Goal: Task Accomplishment & Management: Manage account settings

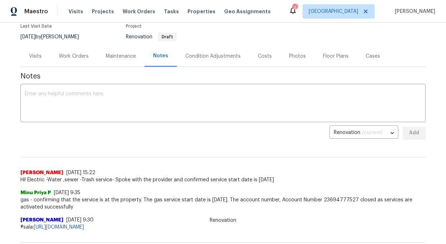
click at [77, 55] on div "Work Orders" at bounding box center [74, 56] width 30 height 7
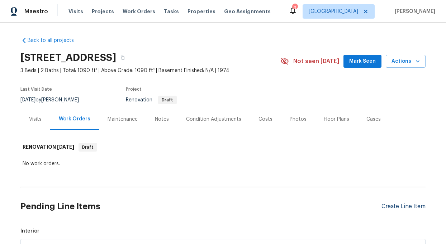
click at [399, 206] on div "Create Line Item" at bounding box center [404, 206] width 44 height 7
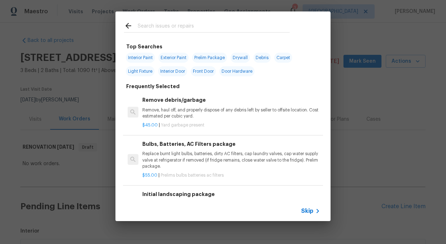
click at [152, 25] on input "text" at bounding box center [214, 27] width 152 height 11
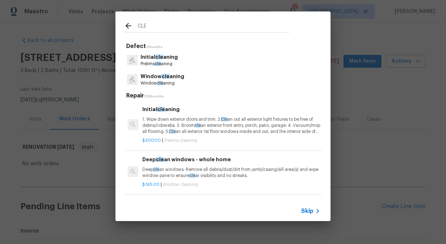
type input "CLE"
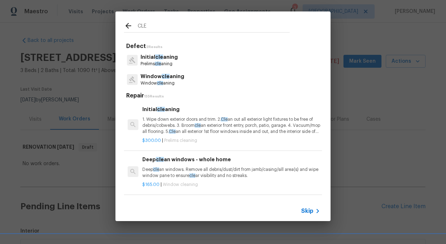
click at [153, 61] on p "Prelims cle aning" at bounding box center [159, 64] width 37 height 6
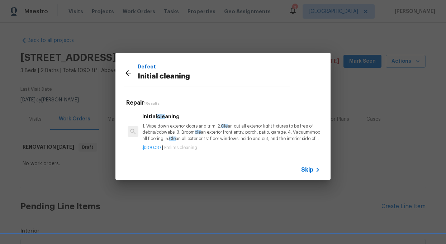
click at [282, 139] on p "1. Wipe down exterior doors and trim. 2. Cle an out all exterior light fixtures…" at bounding box center [231, 132] width 178 height 18
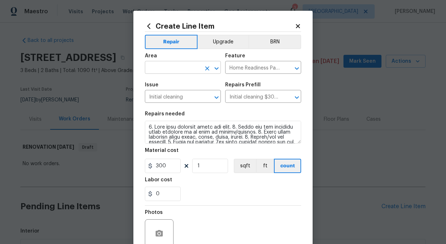
click at [183, 69] on input "text" at bounding box center [173, 68] width 56 height 11
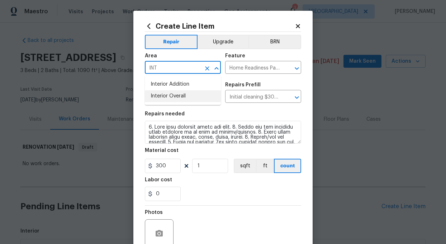
click at [179, 97] on li "Interior Overall" at bounding box center [183, 96] width 76 height 12
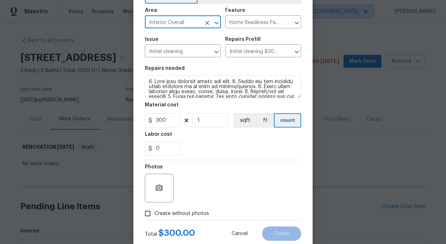
scroll to position [65, 0]
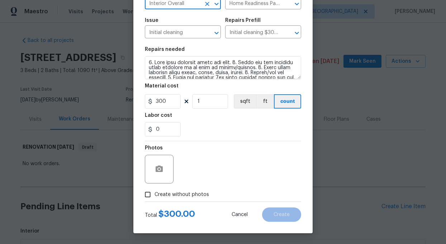
type input "Interior Overall"
click at [149, 194] on input "Create without photos" at bounding box center [148, 195] width 14 height 14
checkbox input "true"
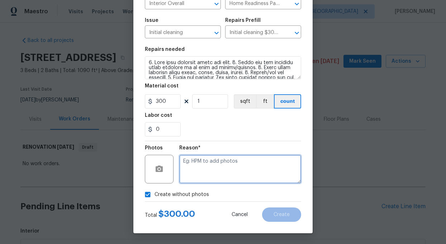
click at [217, 176] on textarea at bounding box center [240, 169] width 122 height 29
type textarea "ADD"
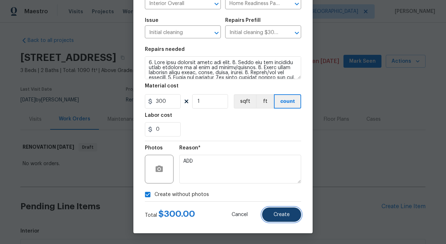
click at [295, 216] on button "Create" at bounding box center [281, 215] width 39 height 14
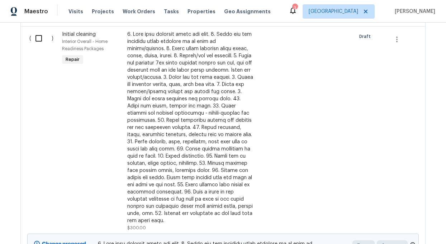
scroll to position [686, 0]
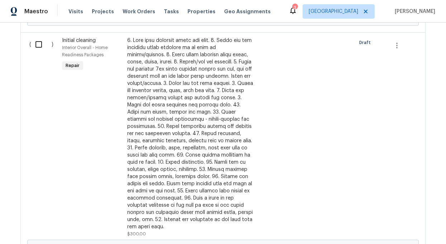
click at [37, 44] on input "checkbox" at bounding box center [41, 44] width 20 height 15
checkbox input "true"
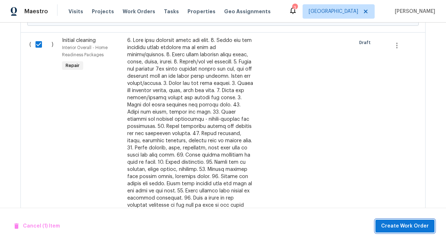
click at [407, 226] on span "Create Work Order" at bounding box center [406, 226] width 48 height 9
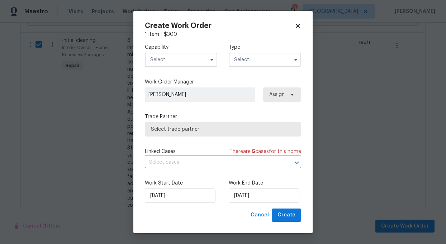
click at [177, 55] on input "text" at bounding box center [181, 60] width 72 height 14
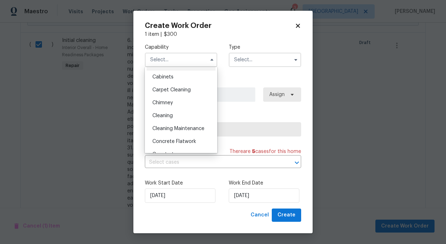
scroll to position [67, 0]
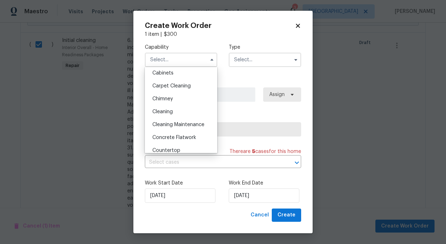
click at [184, 121] on div "Cleaning Maintenance" at bounding box center [181, 124] width 69 height 13
type input "Cleaning Maintenance"
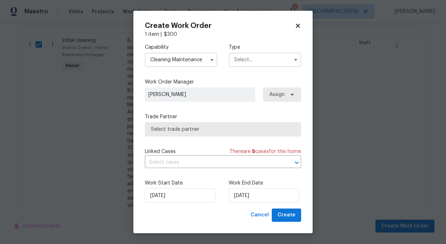
click at [253, 62] on input "text" at bounding box center [265, 60] width 72 height 14
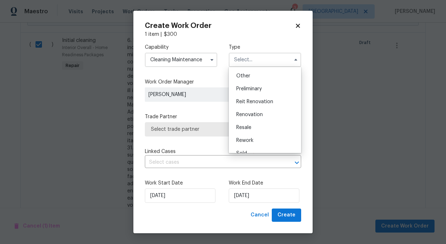
scroll to position [142, 0]
click at [251, 114] on span "Renovation" at bounding box center [250, 113] width 27 height 5
type input "Renovation"
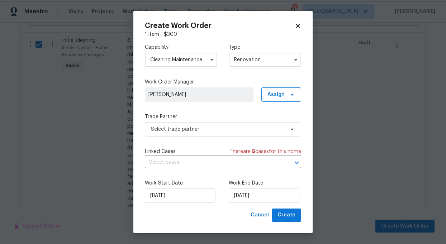
scroll to position [0, 0]
click at [204, 132] on span "Select trade partner" at bounding box center [218, 129] width 134 height 7
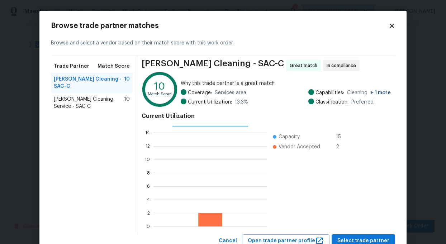
scroll to position [25, 0]
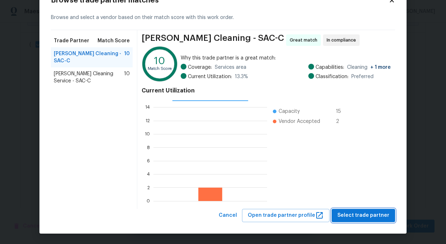
click at [374, 218] on span "Select trade partner" at bounding box center [364, 215] width 52 height 9
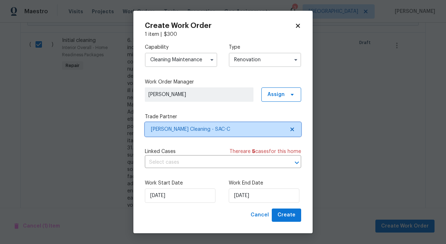
scroll to position [0, 0]
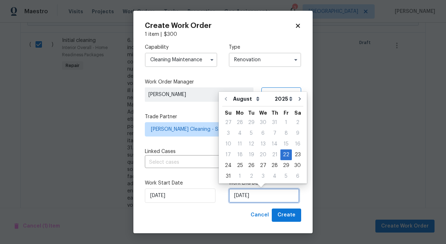
click at [268, 197] on input "8/22/2025" at bounding box center [264, 196] width 71 height 14
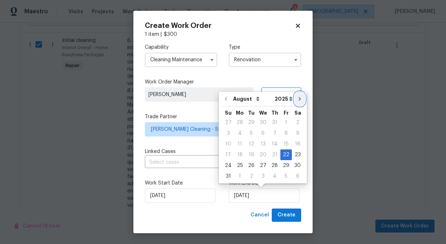
click at [299, 99] on icon "Go to next month" at bounding box center [300, 99] width 2 height 4
type input "9/22/2025"
select select "8"
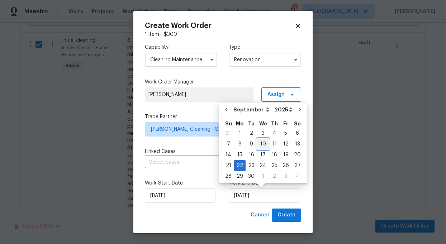
click at [260, 144] on div "10" at bounding box center [263, 144] width 12 height 10
type input "9/10/2025"
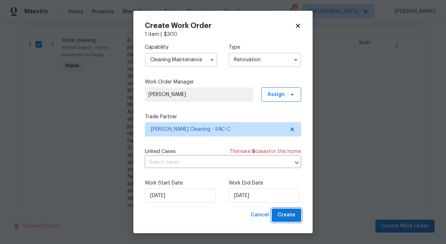
click at [286, 217] on span "Create" at bounding box center [287, 215] width 18 height 9
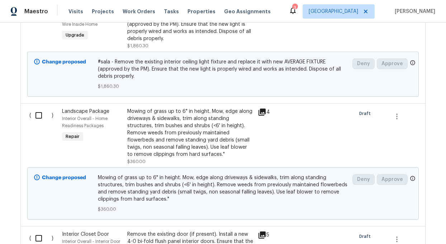
scroll to position [631, 0]
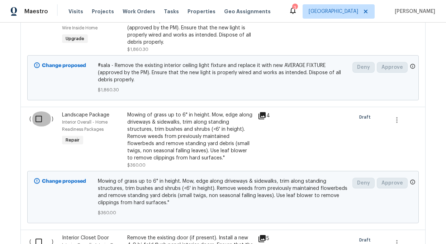
click at [38, 121] on input "checkbox" at bounding box center [41, 119] width 20 height 15
checkbox input "true"
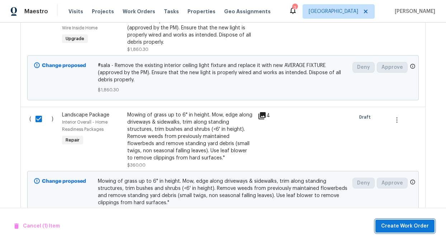
click at [411, 225] on span "Create Work Order" at bounding box center [406, 226] width 48 height 9
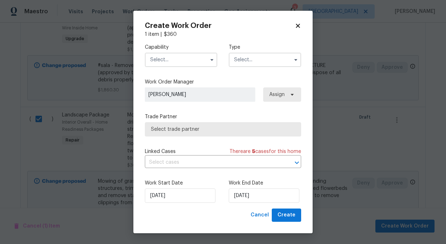
click at [174, 59] on input "text" at bounding box center [181, 60] width 72 height 14
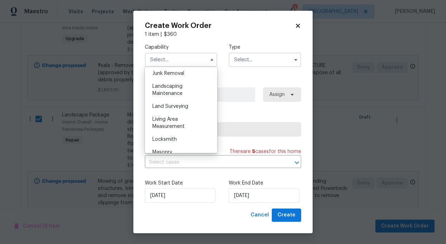
scroll to position [458, 0]
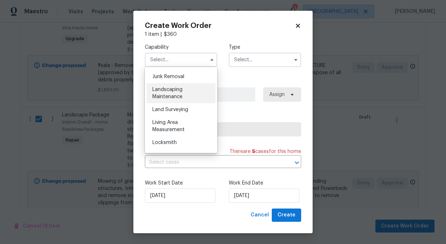
click at [169, 89] on span "Landscaping Maintenance" at bounding box center [168, 93] width 30 height 12
type input "Landscaping Maintenance"
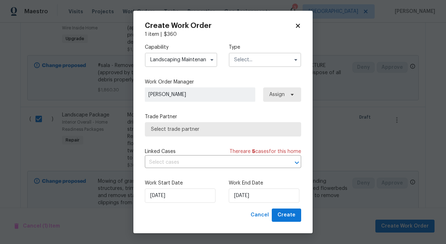
click at [249, 54] on input "text" at bounding box center [265, 60] width 72 height 14
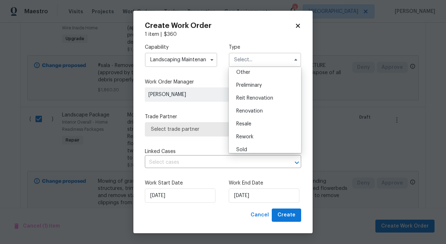
scroll to position [146, 0]
click at [247, 110] on span "Renovation" at bounding box center [250, 109] width 27 height 5
type input "Renovation"
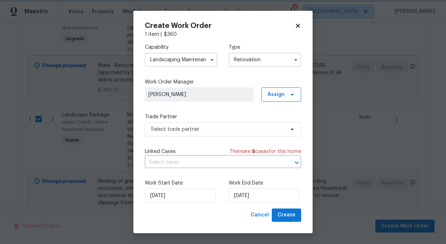
scroll to position [0, 0]
click at [220, 129] on span "Select trade partner" at bounding box center [218, 129] width 134 height 7
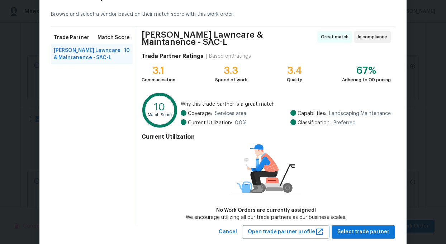
scroll to position [42, 0]
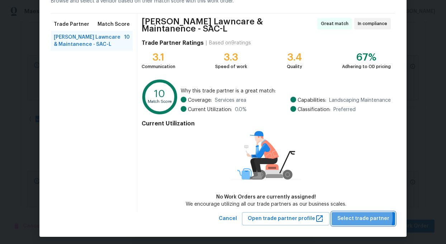
click at [362, 215] on span "Select trade partner" at bounding box center [364, 219] width 52 height 9
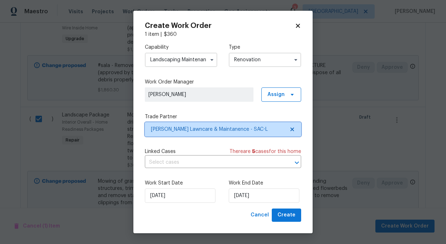
scroll to position [0, 0]
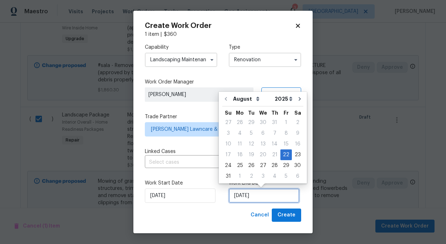
click at [279, 195] on input "8/22/2025" at bounding box center [264, 196] width 71 height 14
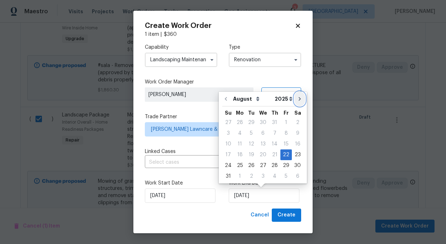
click at [298, 98] on icon "Go to next month" at bounding box center [300, 99] width 6 height 6
type input "9/22/2025"
select select "8"
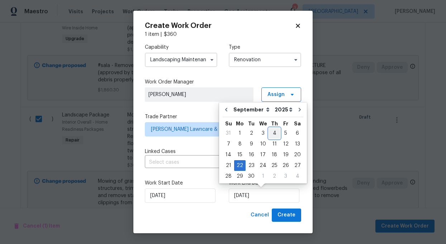
click at [273, 131] on div "4" at bounding box center [274, 133] width 11 height 10
type input "9/4/2025"
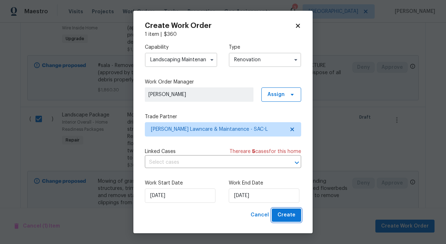
click at [287, 217] on span "Create" at bounding box center [287, 215] width 18 height 9
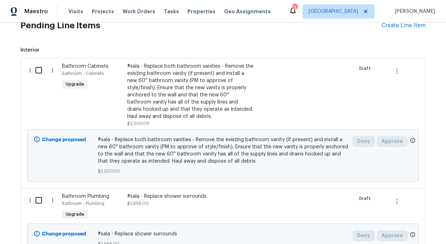
scroll to position [233, 0]
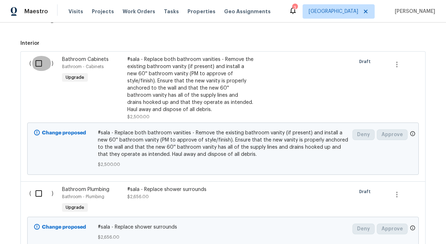
click at [40, 63] on input "checkbox" at bounding box center [41, 63] width 20 height 15
checkbox input "true"
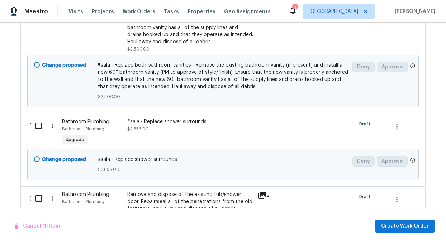
scroll to position [309, 0]
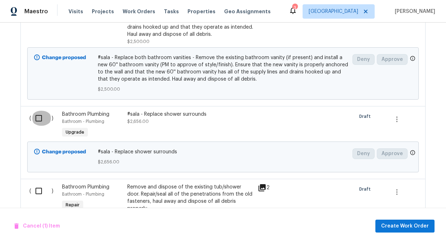
click at [38, 119] on input "checkbox" at bounding box center [41, 118] width 20 height 15
checkbox input "true"
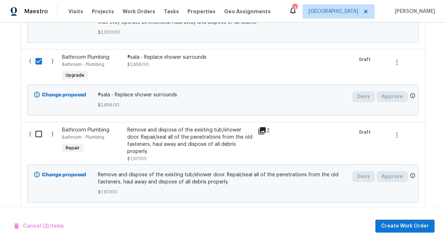
scroll to position [370, 0]
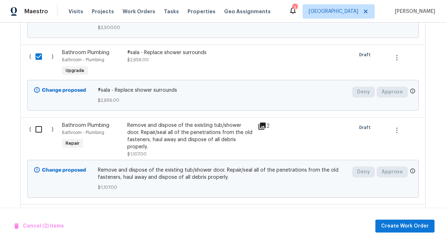
click at [39, 129] on input "checkbox" at bounding box center [41, 129] width 20 height 15
checkbox input "true"
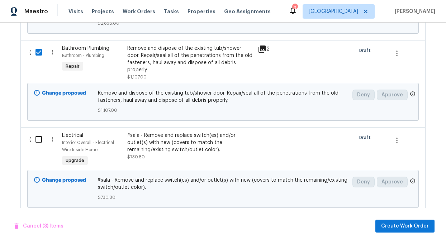
scroll to position [457, 0]
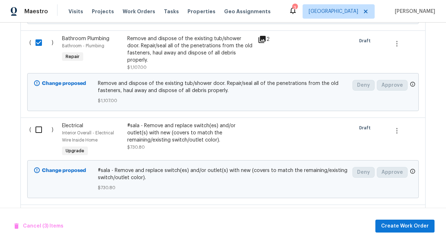
click at [39, 129] on input "checkbox" at bounding box center [41, 129] width 20 height 15
checkbox input "true"
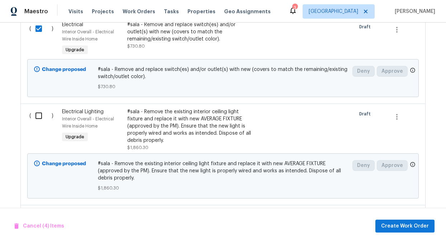
scroll to position [562, 0]
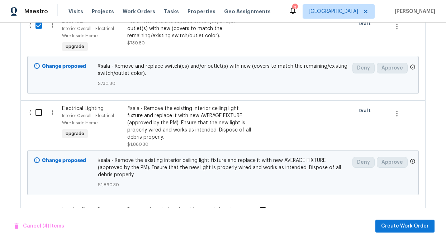
click at [37, 112] on input "checkbox" at bounding box center [41, 112] width 20 height 15
checkbox input "true"
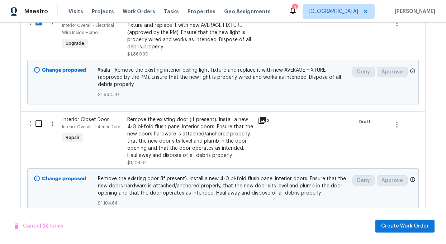
scroll to position [678, 0]
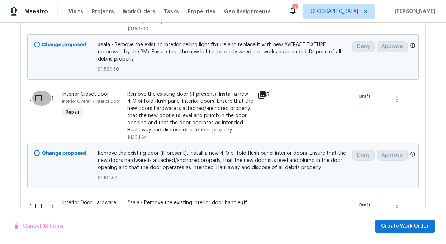
click at [39, 99] on input "checkbox" at bounding box center [41, 98] width 20 height 15
checkbox input "true"
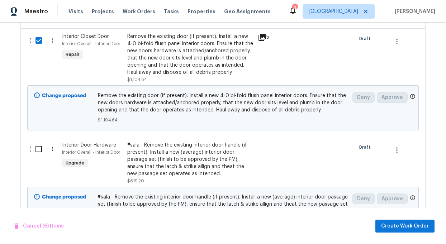
scroll to position [738, 0]
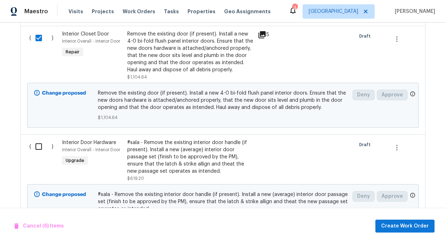
click at [38, 147] on input "checkbox" at bounding box center [41, 146] width 20 height 15
checkbox input "true"
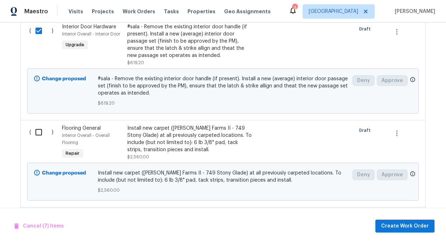
scroll to position [876, 0]
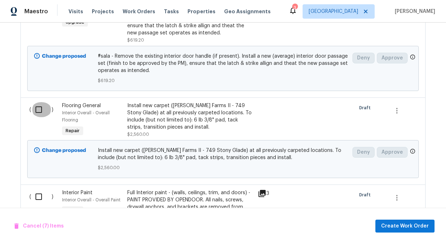
click at [38, 111] on input "checkbox" at bounding box center [41, 109] width 20 height 15
checkbox input "true"
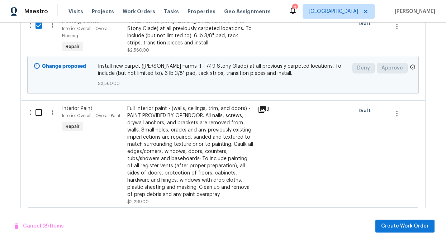
scroll to position [964, 0]
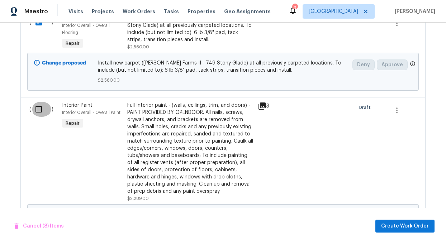
click at [38, 113] on input "checkbox" at bounding box center [41, 109] width 20 height 15
checkbox input "true"
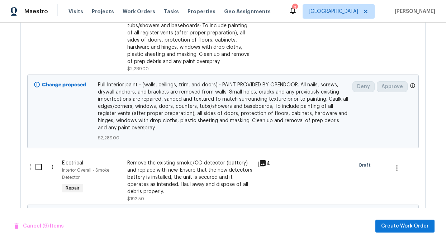
scroll to position [1099, 0]
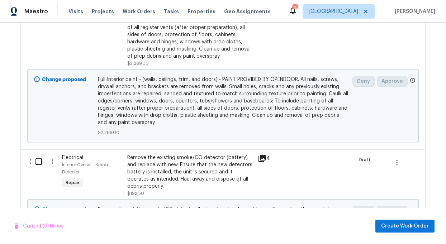
click at [37, 167] on input "checkbox" at bounding box center [41, 161] width 20 height 15
checkbox input "true"
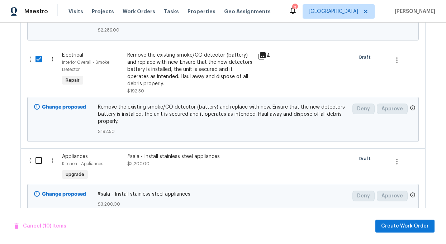
scroll to position [1207, 0]
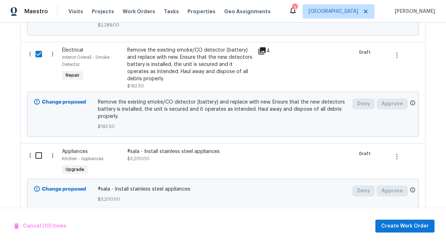
click at [42, 156] on input "checkbox" at bounding box center [41, 155] width 20 height 15
checkbox input "true"
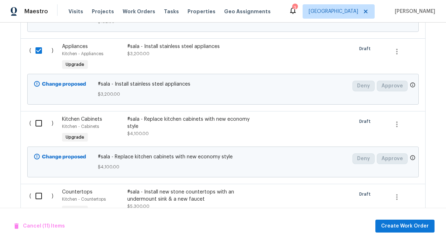
scroll to position [1312, 0]
click at [37, 125] on input "checkbox" at bounding box center [41, 123] width 20 height 15
checkbox input "true"
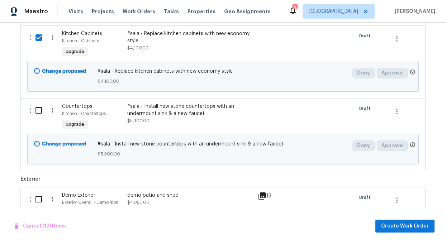
scroll to position [1398, 0]
click at [39, 113] on input "checkbox" at bounding box center [41, 110] width 20 height 15
checkbox input "true"
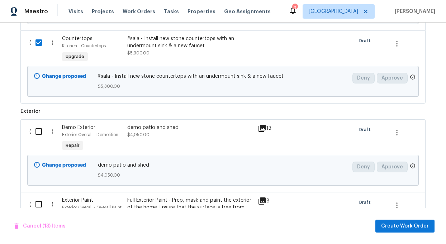
scroll to position [1474, 0]
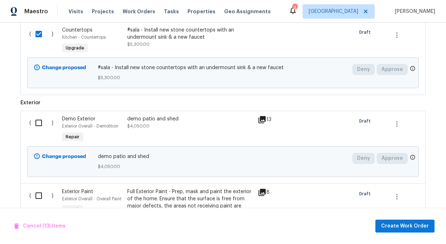
click at [261, 119] on icon at bounding box center [262, 119] width 7 height 7
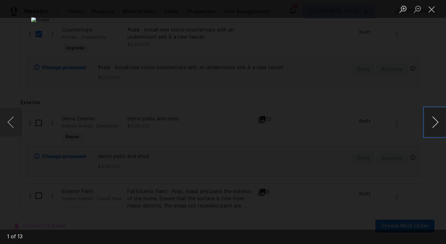
click at [436, 118] on button "Next image" at bounding box center [436, 122] width 22 height 29
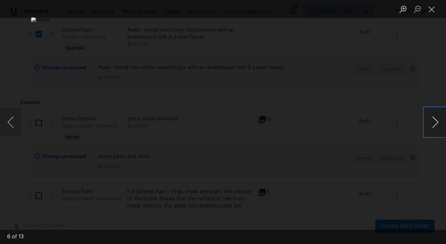
click at [436, 119] on button "Next image" at bounding box center [436, 122] width 22 height 29
click at [437, 119] on button "Next image" at bounding box center [436, 122] width 22 height 29
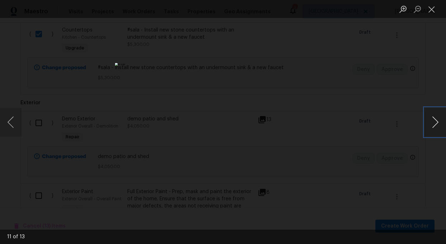
click at [437, 119] on button "Next image" at bounding box center [436, 122] width 22 height 29
click at [435, 10] on button "Close lightbox" at bounding box center [432, 9] width 14 height 13
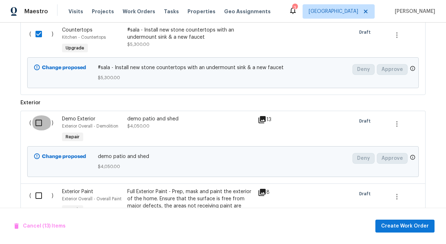
click at [38, 125] on input "checkbox" at bounding box center [41, 123] width 20 height 15
checkbox input "true"
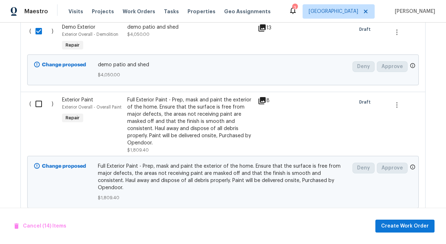
scroll to position [1570, 0]
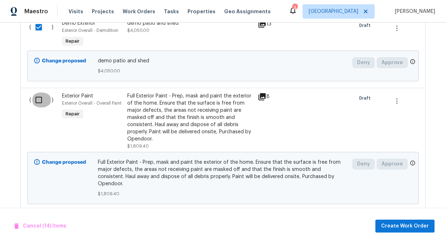
click at [36, 100] on input "checkbox" at bounding box center [41, 100] width 20 height 15
checkbox input "true"
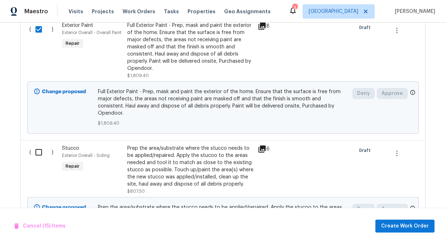
scroll to position [1643, 0]
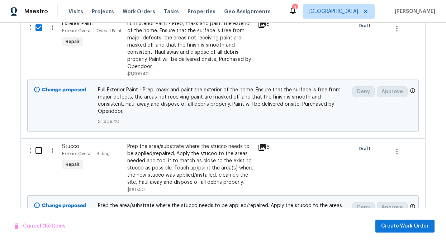
click at [41, 145] on input "checkbox" at bounding box center [41, 150] width 20 height 15
checkbox input "true"
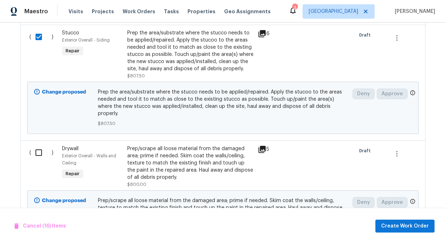
scroll to position [1761, 0]
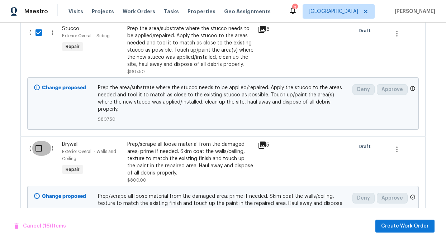
click at [40, 141] on input "checkbox" at bounding box center [41, 148] width 20 height 15
checkbox input "true"
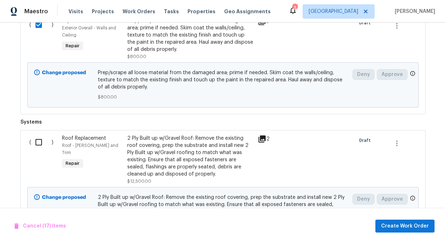
scroll to position [1885, 0]
click at [39, 135] on input "checkbox" at bounding box center [41, 142] width 20 height 15
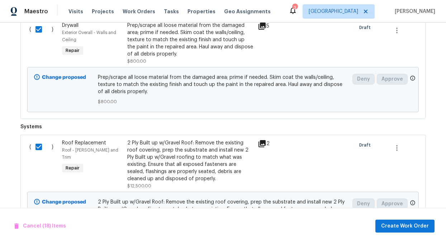
scroll to position [1878, 0]
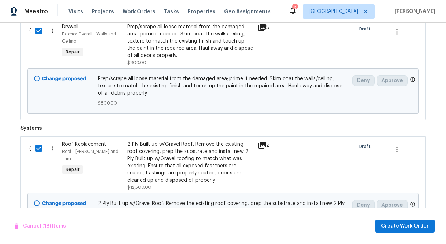
click at [40, 141] on input "checkbox" at bounding box center [41, 148] width 20 height 15
checkbox input "false"
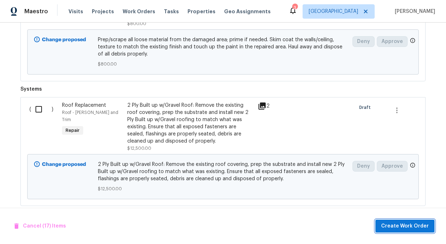
click at [401, 227] on span "Create Work Order" at bounding box center [406, 226] width 48 height 9
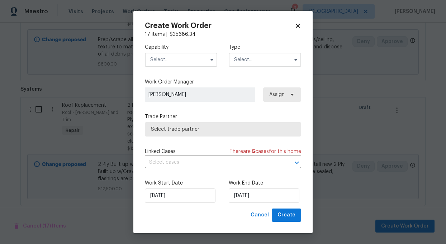
click at [186, 59] on input "text" at bounding box center [181, 60] width 72 height 14
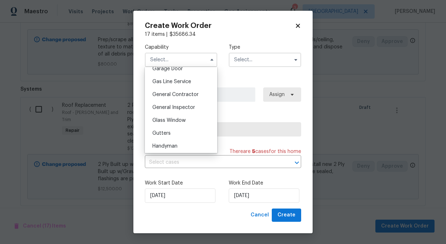
scroll to position [330, 0]
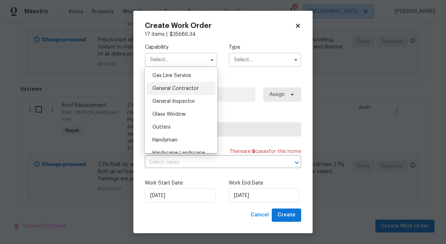
click at [180, 88] on span "General Contractor" at bounding box center [176, 88] width 46 height 5
type input "General Contractor"
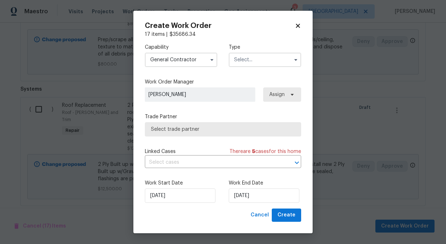
click at [248, 62] on input "text" at bounding box center [265, 60] width 72 height 14
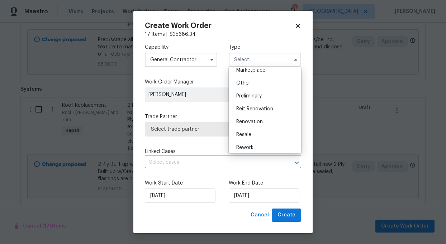
scroll to position [135, 0]
click at [248, 117] on div "Renovation" at bounding box center [265, 121] width 69 height 13
type input "Renovation"
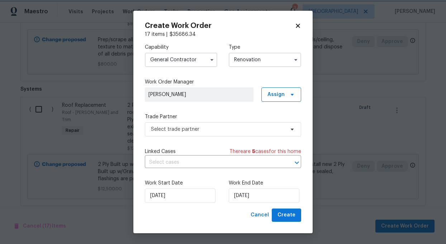
scroll to position [0, 0]
click at [248, 128] on span "Select trade partner" at bounding box center [218, 129] width 134 height 7
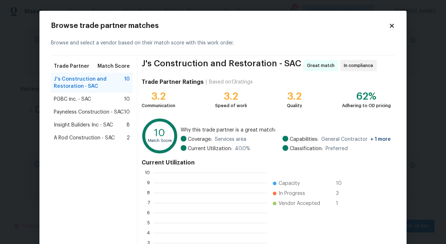
scroll to position [100, 114]
click at [84, 123] on span "Insight Builders Inc - SAC" at bounding box center [83, 125] width 59 height 7
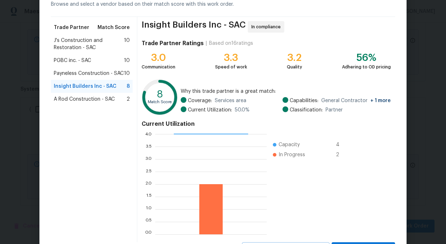
scroll to position [72, 0]
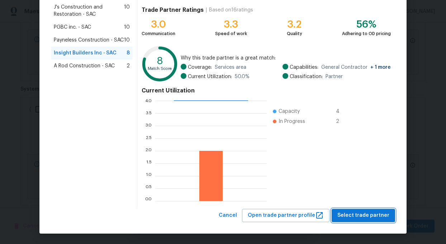
click at [367, 214] on span "Select trade partner" at bounding box center [364, 215] width 52 height 9
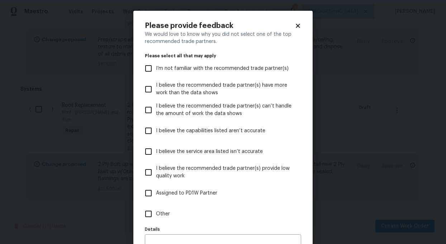
scroll to position [0, 0]
click at [150, 213] on input "Other" at bounding box center [148, 214] width 15 height 15
checkbox input "true"
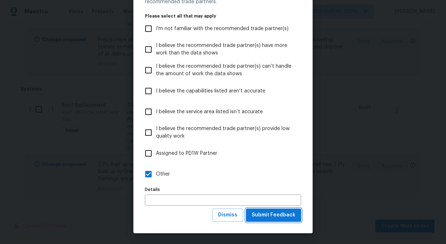
click at [286, 212] on span "Submit Feedback" at bounding box center [274, 215] width 44 height 9
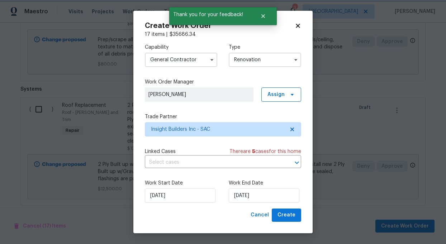
scroll to position [0, 0]
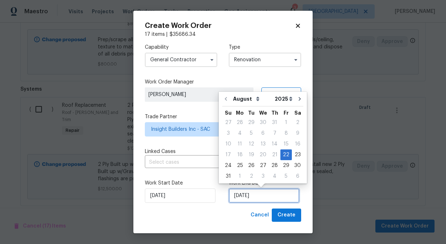
click at [276, 199] on input "8/22/2025" at bounding box center [264, 196] width 71 height 14
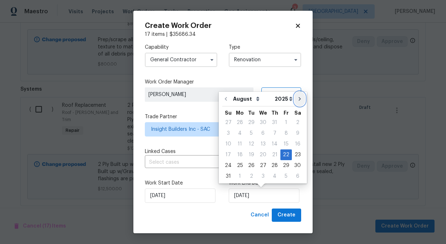
click at [298, 97] on icon "Go to next month" at bounding box center [300, 99] width 6 height 6
type input "9/22/2025"
select select "8"
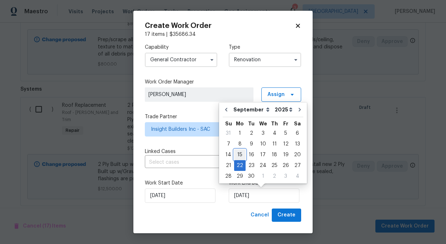
click at [237, 154] on div "15" at bounding box center [239, 155] width 11 height 10
type input "9/15/2025"
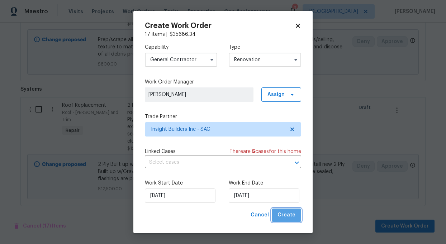
click at [290, 216] on span "Create" at bounding box center [287, 215] width 18 height 9
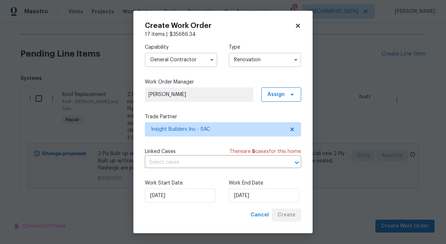
scroll to position [224, 0]
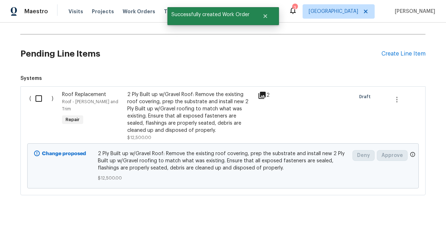
click at [35, 99] on input "checkbox" at bounding box center [41, 98] width 20 height 15
checkbox input "true"
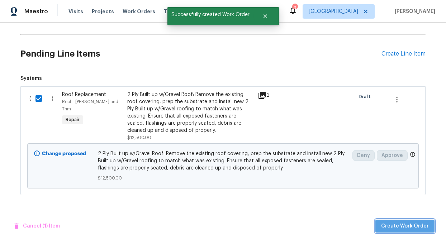
click at [414, 226] on span "Create Work Order" at bounding box center [406, 226] width 48 height 9
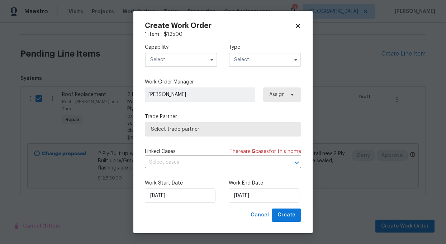
click at [170, 59] on input "text" at bounding box center [181, 60] width 72 height 14
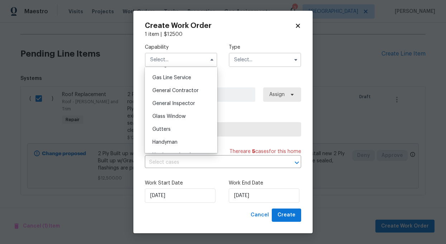
scroll to position [323, 0]
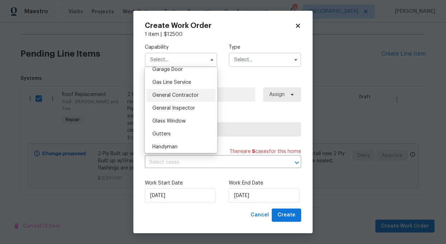
click at [172, 93] on span "General Contractor" at bounding box center [176, 95] width 46 height 5
type input "General Contractor"
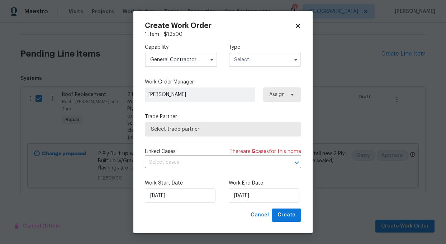
click at [253, 53] on input "text" at bounding box center [265, 60] width 72 height 14
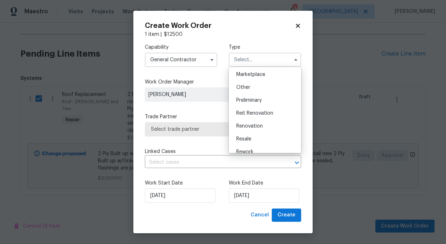
scroll to position [135, 0]
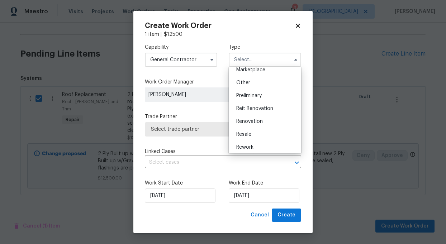
click at [254, 121] on span "Renovation" at bounding box center [250, 121] width 27 height 5
type input "Renovation"
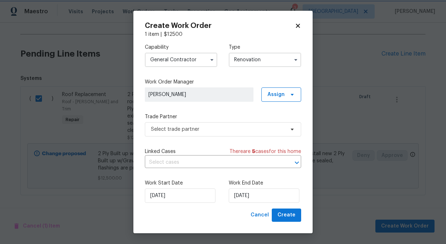
scroll to position [0, 0]
click at [227, 128] on span "Select trade partner" at bounding box center [218, 129] width 134 height 7
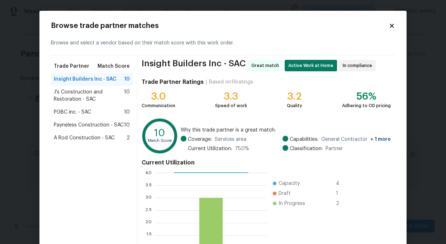
scroll to position [72, 0]
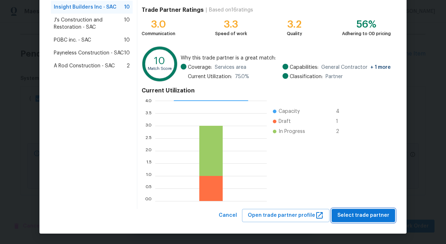
click at [369, 215] on span "Select trade partner" at bounding box center [364, 215] width 52 height 9
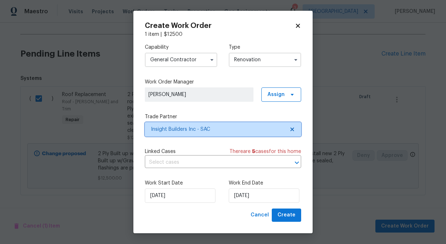
scroll to position [0, 0]
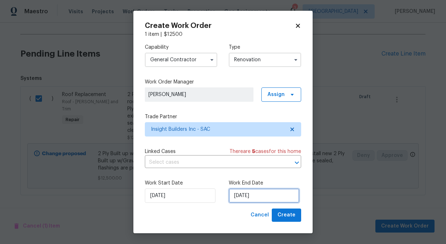
click at [271, 197] on input "8/22/2025" at bounding box center [264, 196] width 71 height 14
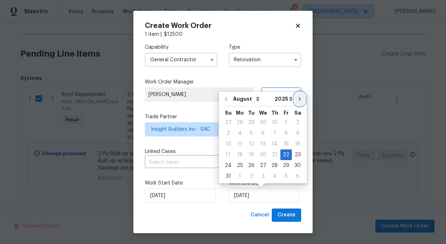
click at [297, 101] on icon "Go to next month" at bounding box center [300, 99] width 6 height 6
type input "9/22/2025"
select select "8"
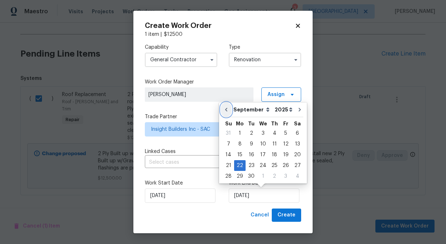
click at [226, 106] on button "Go to previous month" at bounding box center [226, 110] width 11 height 14
type input "8/22/2025"
select select "7"
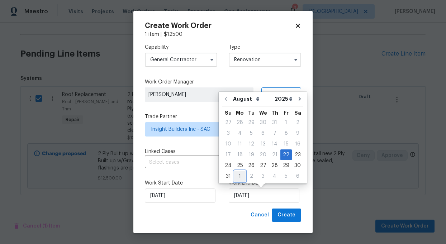
click at [239, 176] on div "1" at bounding box center [239, 177] width 11 height 10
type input "9/1/2025"
select select "8"
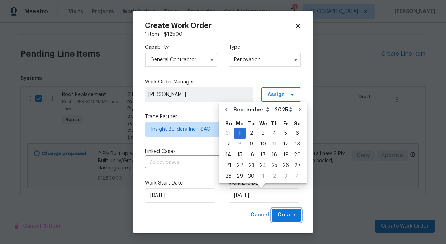
click at [286, 213] on span "Create" at bounding box center [287, 215] width 18 height 9
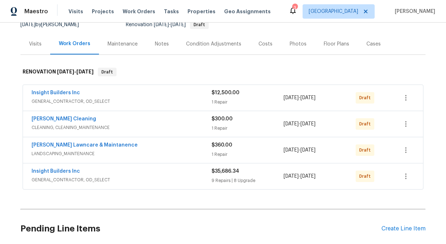
scroll to position [74, 0]
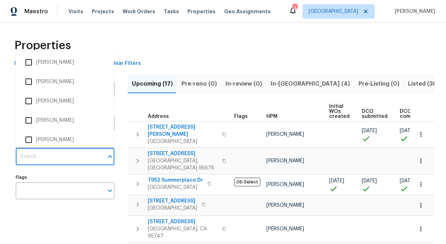
click at [36, 165] on input "Individuals" at bounding box center [60, 157] width 88 height 17
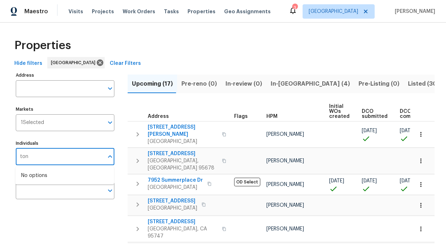
type input "toni"
click at [41, 177] on li "[PERSON_NAME]" at bounding box center [64, 179] width 87 height 15
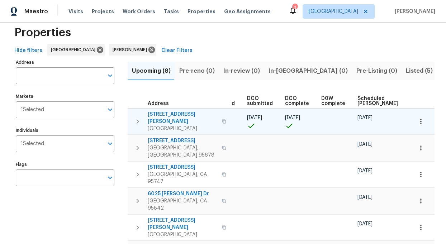
scroll to position [0, 109]
click at [222, 120] on icon "button" at bounding box center [224, 122] width 4 height 4
click at [160, 114] on span "[STREET_ADDRESS][PERSON_NAME]" at bounding box center [183, 118] width 70 height 14
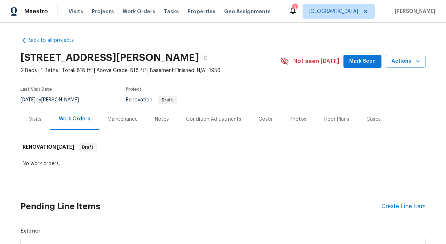
click at [160, 118] on div "Notes" at bounding box center [162, 119] width 14 height 7
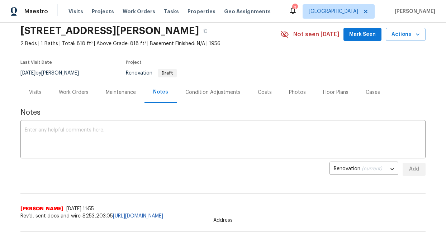
scroll to position [27, 0]
click at [44, 139] on textarea at bounding box center [223, 140] width 397 height 25
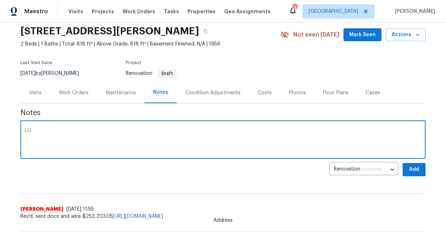
type textarea "L"
type textarea "LOOKS LIKE THIS ONE WAS PUSHED UP. GOING TO CHECK IF ABLE TO DO A DAY 0"
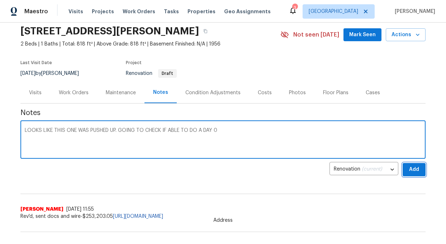
click at [410, 170] on span "Add" at bounding box center [414, 169] width 11 height 9
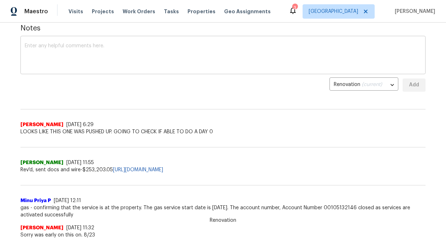
scroll to position [72, 0]
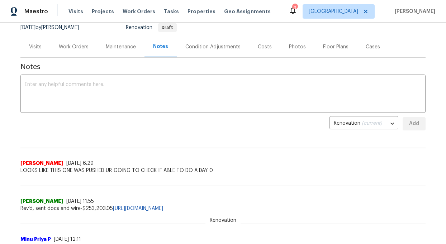
click at [82, 45] on div "Work Orders" at bounding box center [74, 46] width 30 height 7
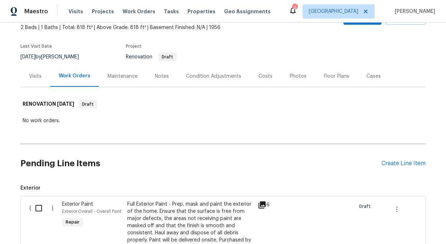
scroll to position [40, 0]
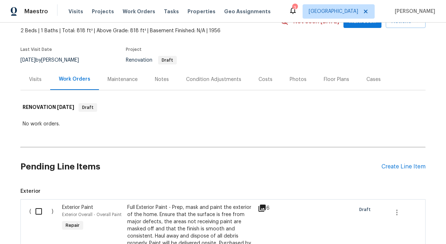
click at [212, 77] on div "Condition Adjustments" at bounding box center [213, 79] width 55 height 7
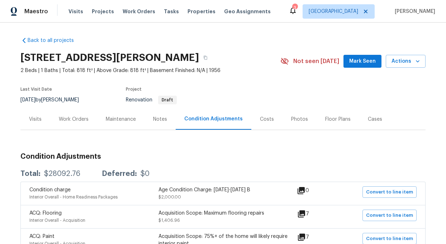
click at [84, 121] on div "Work Orders" at bounding box center [74, 119] width 30 height 7
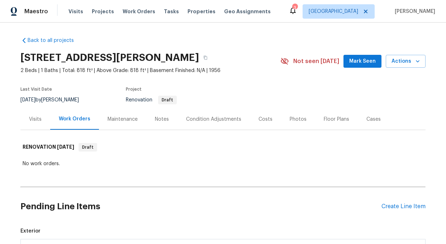
click at [223, 115] on div "Condition Adjustments" at bounding box center [214, 119] width 72 height 21
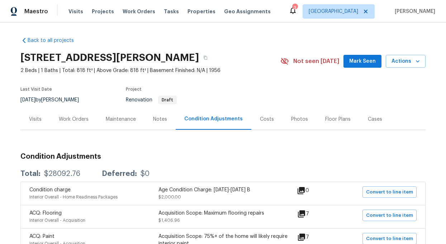
click at [74, 119] on div "Work Orders" at bounding box center [74, 119] width 30 height 7
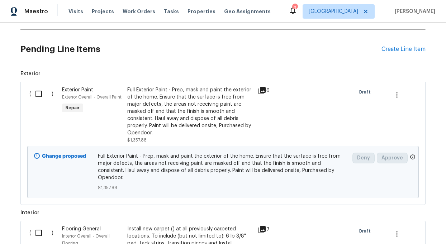
scroll to position [182, 0]
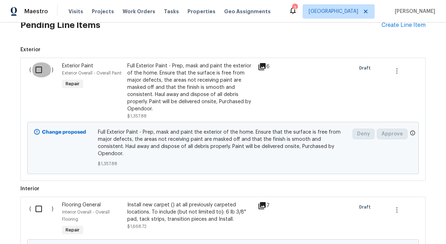
click at [38, 67] on input "checkbox" at bounding box center [41, 69] width 20 height 15
checkbox input "true"
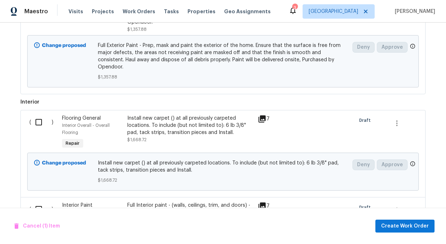
scroll to position [270, 0]
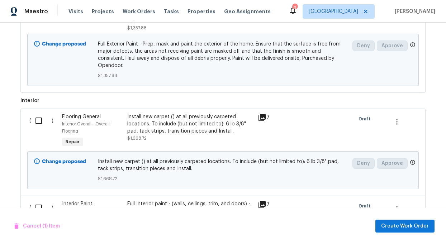
click at [40, 114] on input "checkbox" at bounding box center [41, 120] width 20 height 15
checkbox input "true"
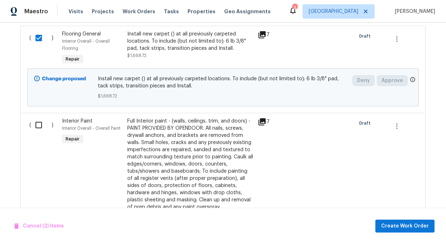
scroll to position [357, 0]
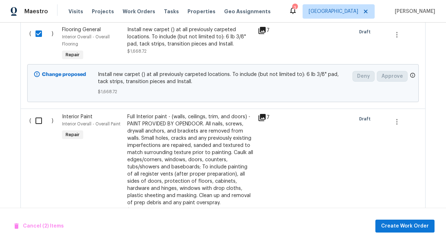
click at [40, 113] on input "checkbox" at bounding box center [41, 120] width 20 height 15
checkbox input "true"
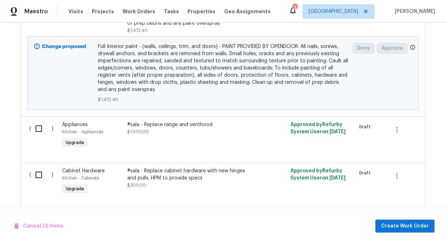
scroll to position [544, 0]
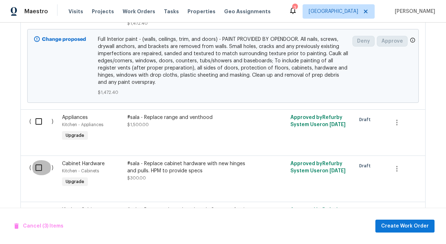
click at [38, 162] on input "checkbox" at bounding box center [41, 167] width 20 height 15
checkbox input "true"
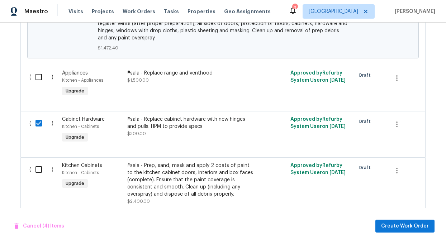
scroll to position [605, 0]
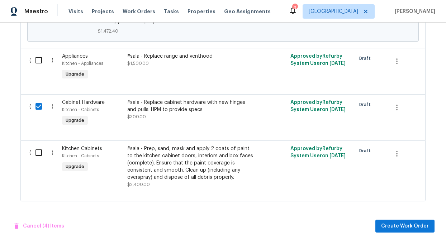
click at [39, 145] on input "checkbox" at bounding box center [41, 152] width 20 height 15
checkbox input "true"
click at [407, 224] on span "Create Work Order" at bounding box center [406, 226] width 48 height 9
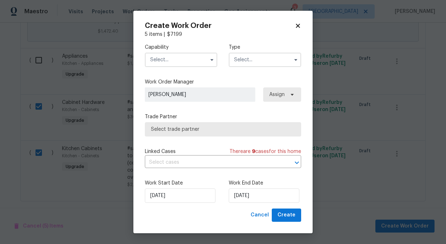
click at [186, 62] on input "text" at bounding box center [181, 60] width 72 height 14
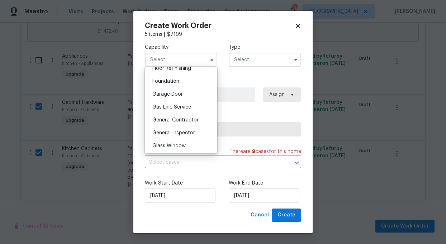
scroll to position [299, 0]
click at [178, 123] on div "General Contractor" at bounding box center [181, 119] width 69 height 13
type input "General Contractor"
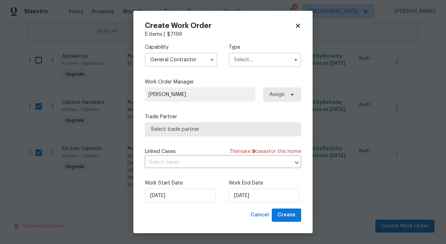
click at [255, 62] on input "text" at bounding box center [265, 60] width 72 height 14
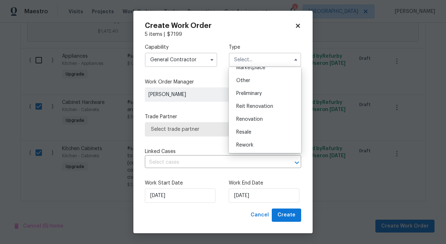
scroll to position [136, 0]
click at [251, 118] on span "Renovation" at bounding box center [250, 119] width 27 height 5
type input "Renovation"
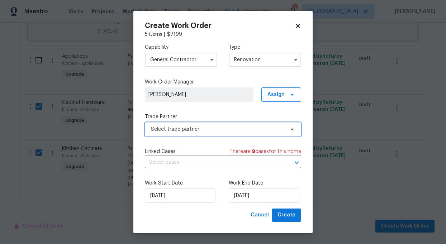
click at [187, 128] on span "Select trade partner" at bounding box center [218, 129] width 134 height 7
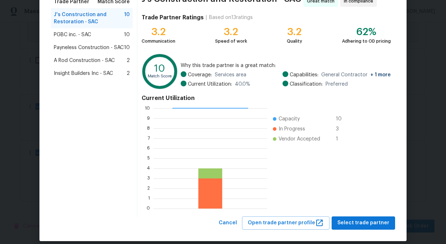
scroll to position [72, 0]
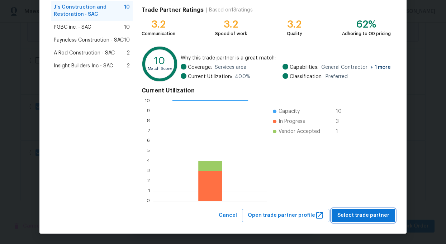
click at [377, 214] on span "Select trade partner" at bounding box center [364, 215] width 52 height 9
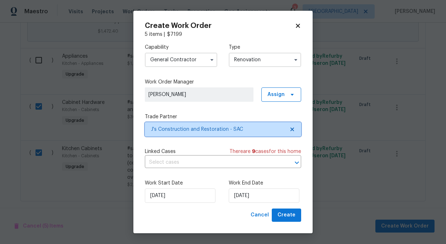
scroll to position [0, 0]
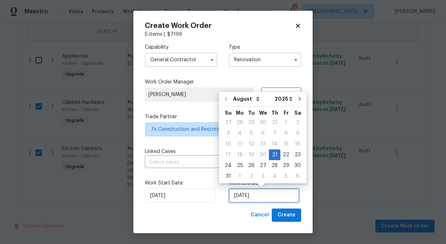
click at [263, 191] on input "8/21/2025" at bounding box center [264, 196] width 71 height 14
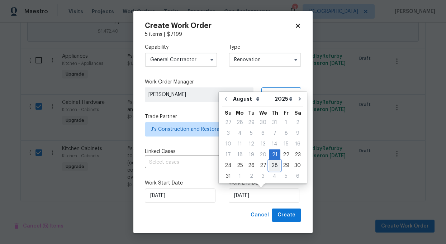
click at [272, 168] on div "28" at bounding box center [274, 166] width 11 height 10
type input "8/28/2025"
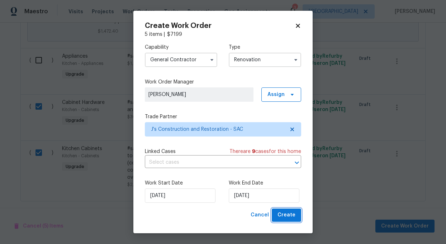
click at [292, 216] on span "Create" at bounding box center [287, 215] width 18 height 9
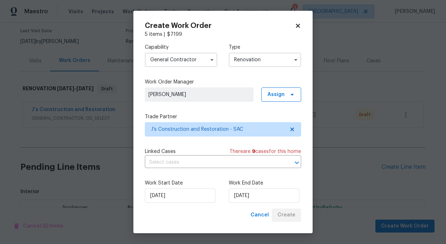
scroll to position [109, 0]
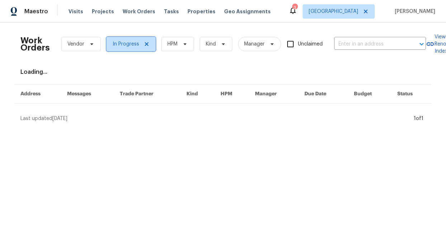
click at [149, 40] on span "In Progress" at bounding box center [131, 44] width 49 height 14
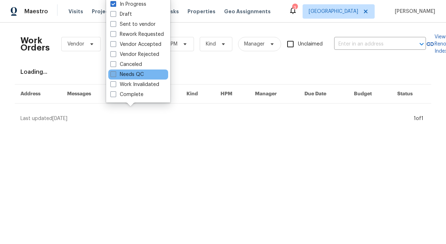
click at [122, 76] on label "Needs QC" at bounding box center [127, 74] width 33 height 7
click at [115, 76] on input "Needs QC" at bounding box center [113, 73] width 5 height 5
checkbox input "true"
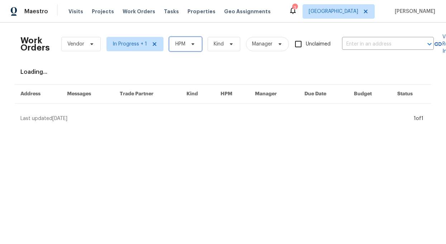
click at [183, 45] on span "HPM" at bounding box center [181, 44] width 10 height 7
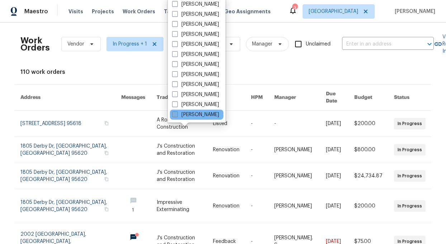
click at [190, 115] on label "[PERSON_NAME]" at bounding box center [195, 114] width 47 height 7
click at [177, 115] on input "[PERSON_NAME]" at bounding box center [174, 113] width 5 height 5
checkbox input "true"
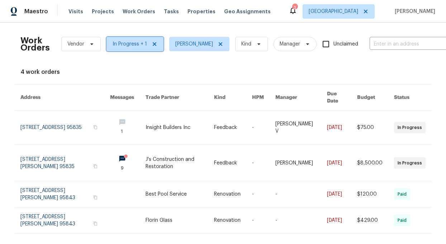
click at [152, 44] on icon at bounding box center [155, 44] width 6 height 6
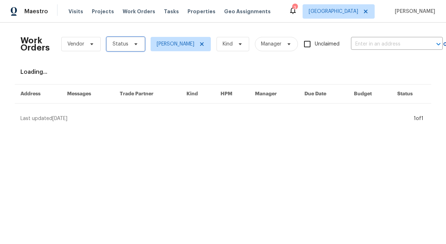
click at [136, 44] on icon at bounding box center [136, 44] width 6 height 6
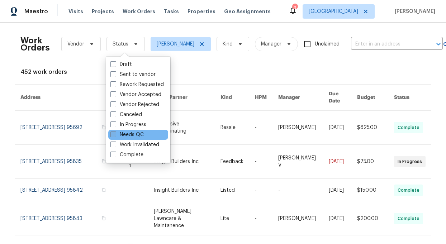
click at [135, 133] on label "Needs QC" at bounding box center [127, 134] width 33 height 7
click at [115, 133] on input "Needs QC" at bounding box center [113, 133] width 5 height 5
checkbox input "true"
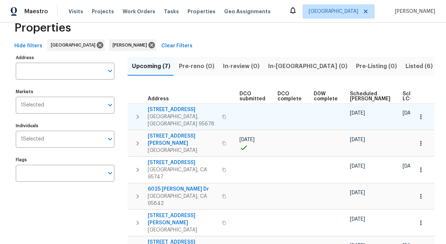
scroll to position [19, 0]
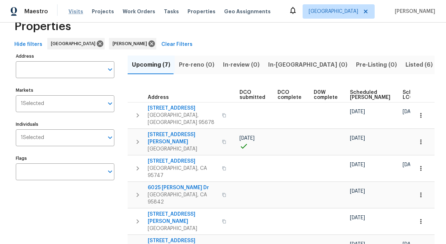
click at [75, 11] on span "Visits" at bounding box center [76, 11] width 15 height 7
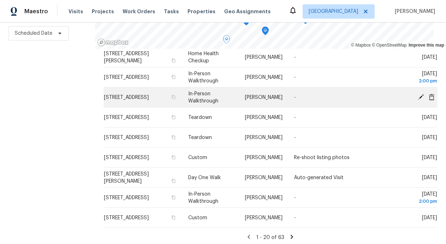
scroll to position [252, 0]
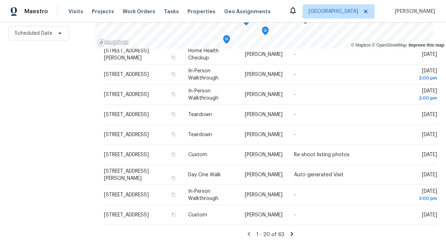
click at [291, 235] on icon at bounding box center [292, 234] width 3 height 4
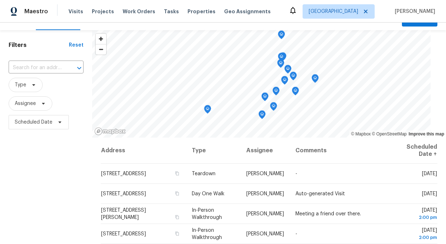
scroll to position [2, 0]
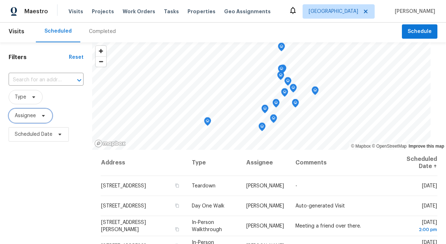
click at [20, 116] on span "Assignee" at bounding box center [25, 115] width 21 height 7
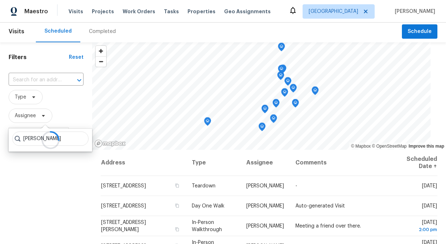
type input "TONI LITTLE"
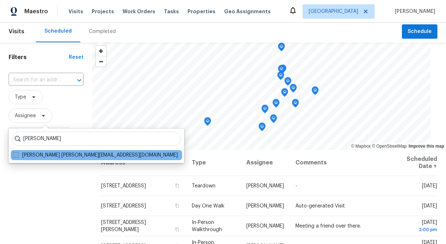
click at [53, 155] on label "Toni Little toni.little@opendoor.com" at bounding box center [95, 155] width 165 height 7
click at [18, 155] on input "Toni Little toni.little@opendoor.com" at bounding box center [15, 154] width 5 height 5
checkbox input "true"
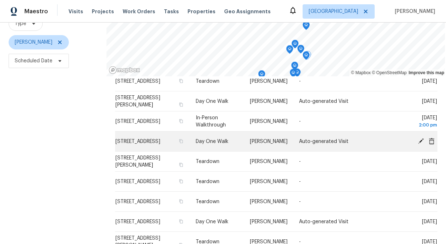
scroll to position [73, 0]
